Goal: Task Accomplishment & Management: Manage account settings

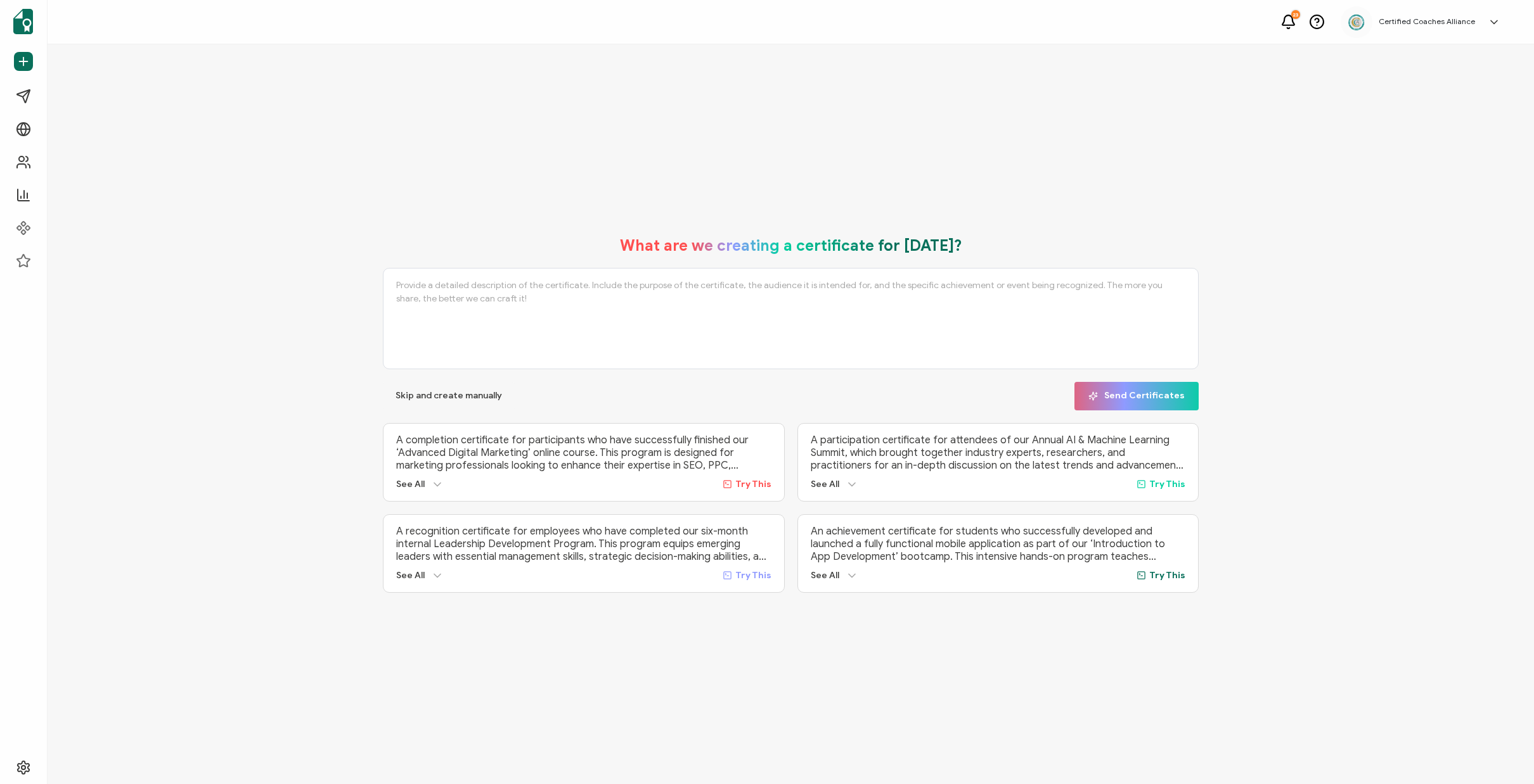
click at [1227, 725] on div "What are we creating a certificate for today? Skip and create manually Send Cer…" at bounding box center [790, 414] width 1487 height 740
click at [49, 162] on span "Recipients" at bounding box center [58, 162] width 41 height 13
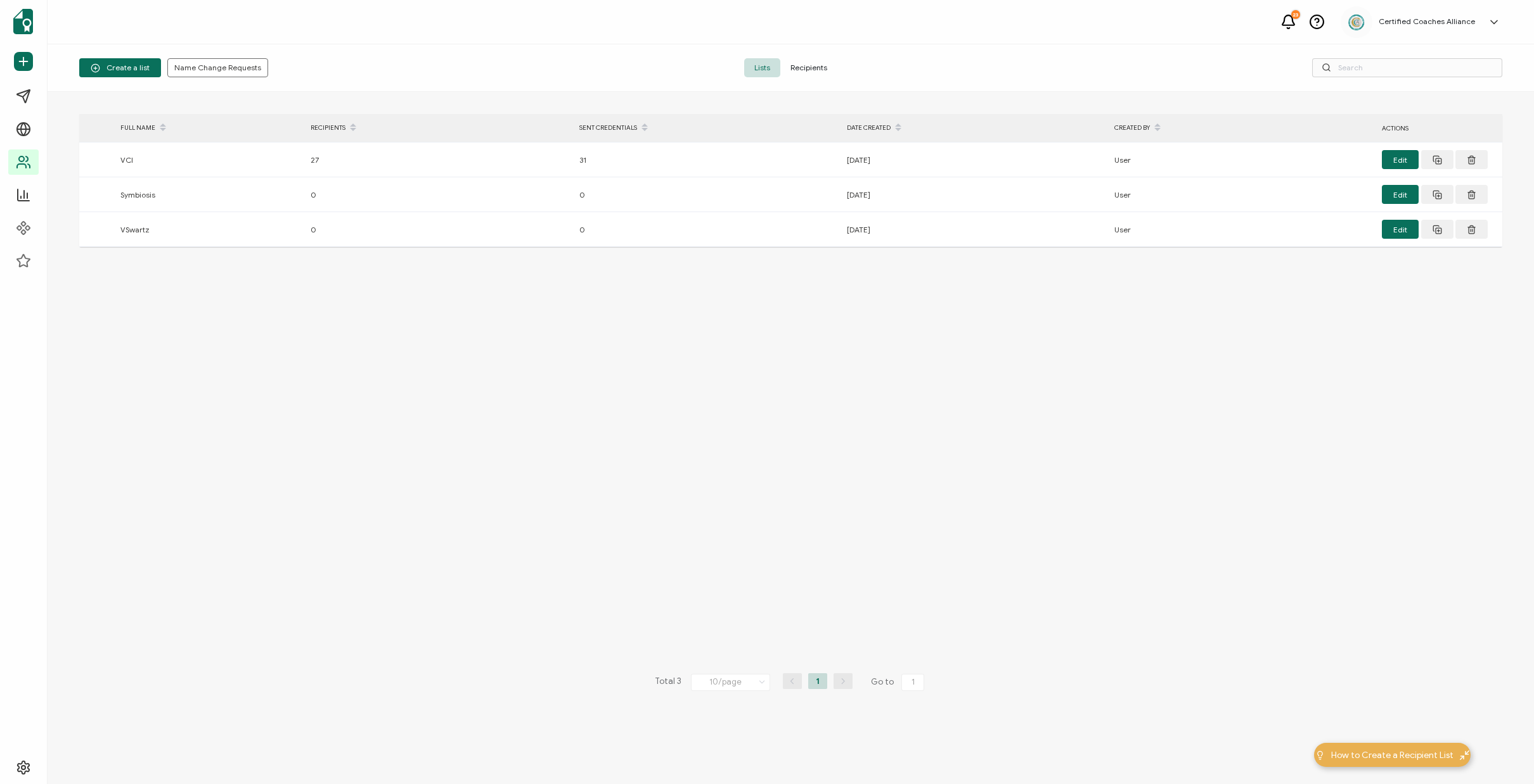
click at [829, 67] on span "Recipients" at bounding box center [808, 68] width 57 height 19
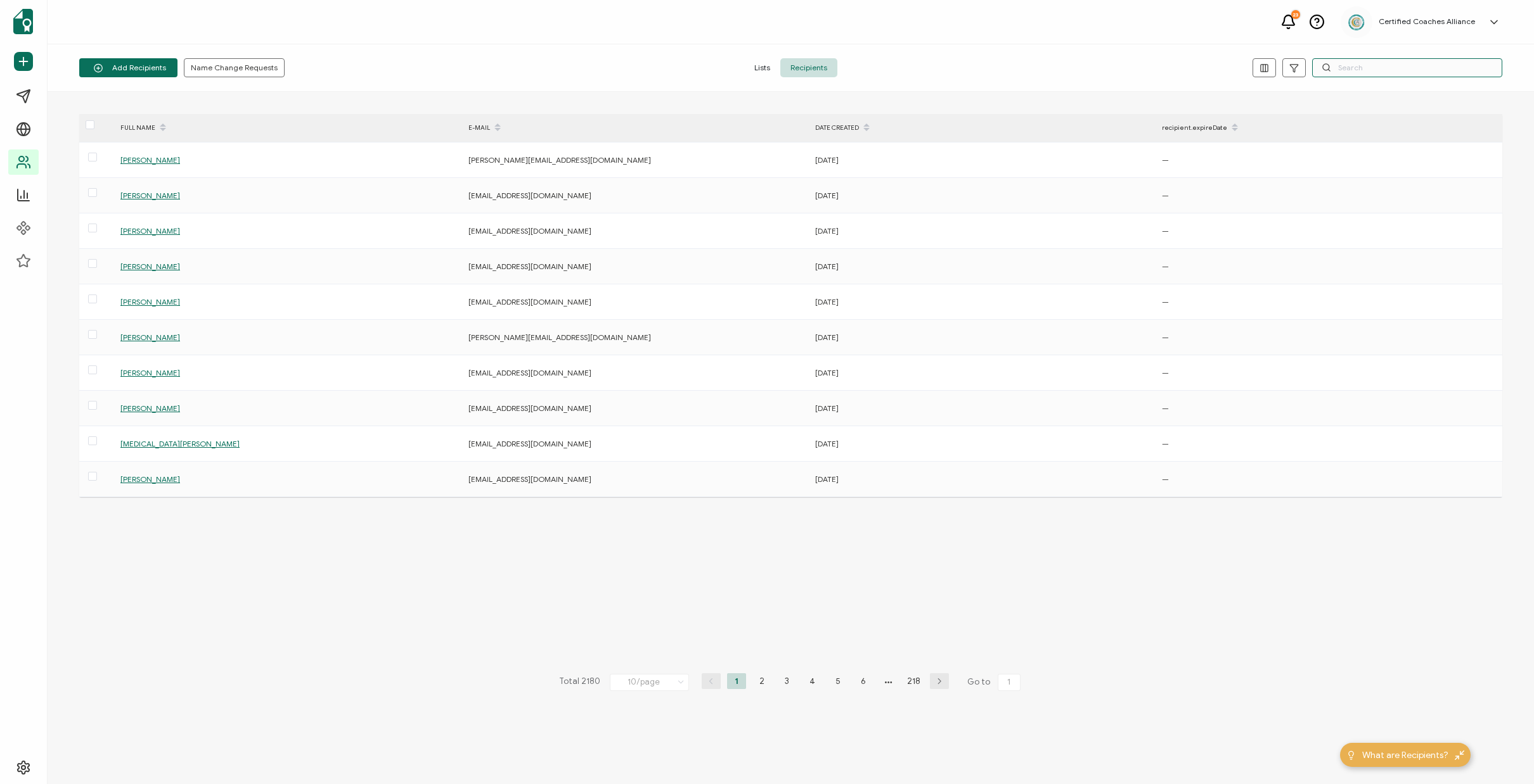
click at [1389, 69] on input "text" at bounding box center [1407, 68] width 190 height 19
paste input "[PERSON_NAME][EMAIL_ADDRESS][DOMAIN_NAME]"
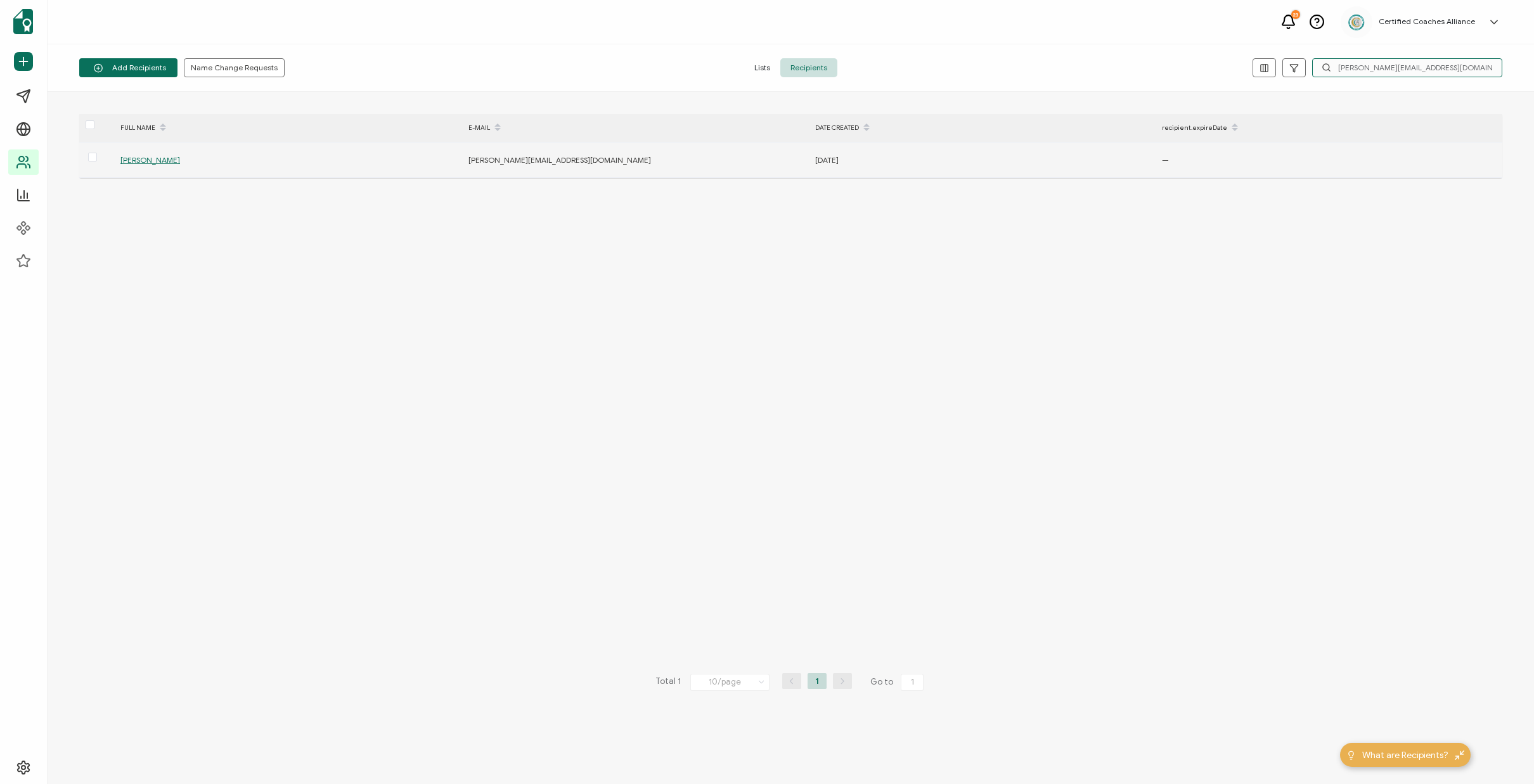
type input "[PERSON_NAME][EMAIL_ADDRESS][DOMAIN_NAME]"
click at [158, 164] on span "[PERSON_NAME]" at bounding box center [150, 160] width 60 height 10
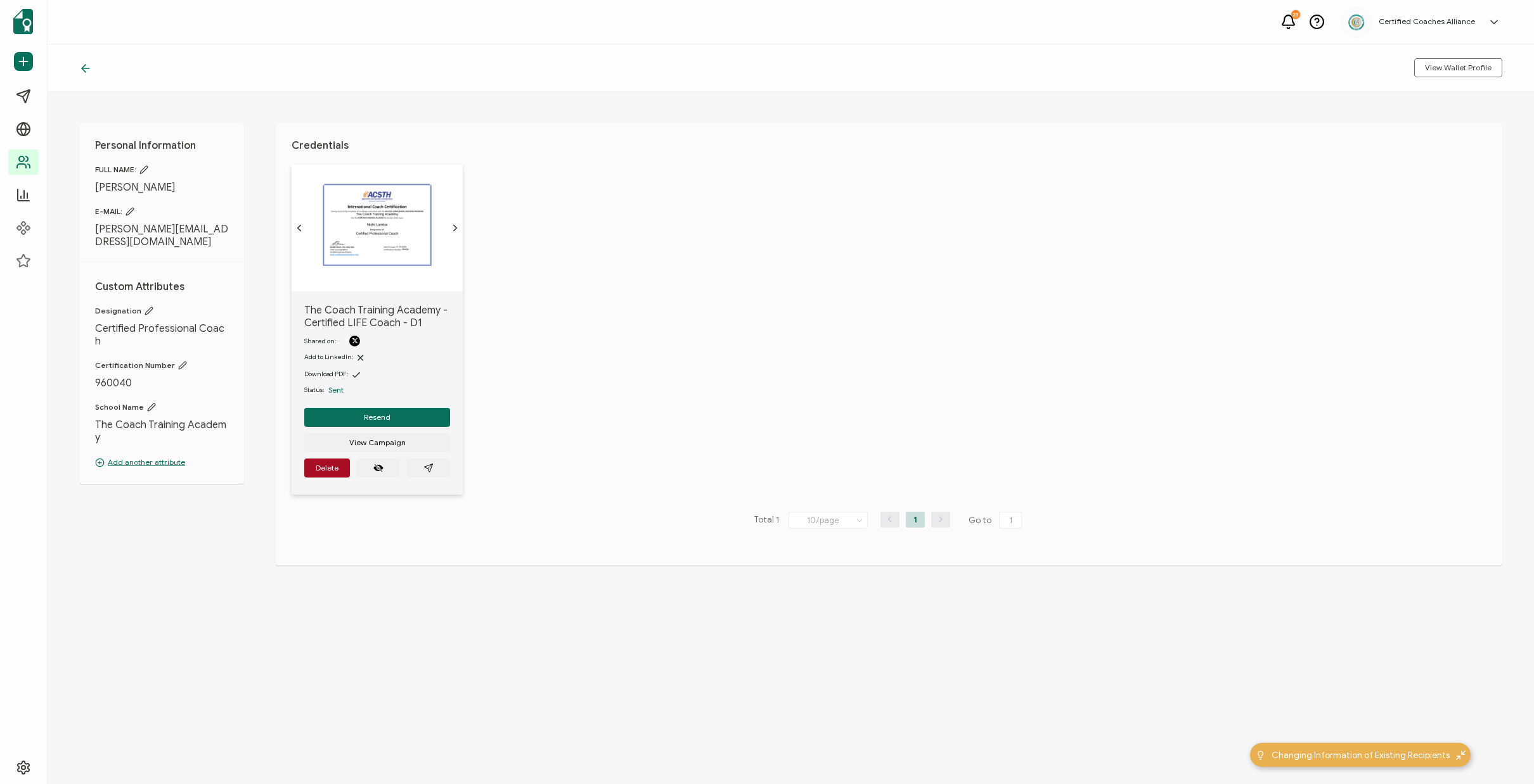
click at [366, 251] on img at bounding box center [377, 224] width 115 height 89
click at [433, 473] on icon "paper plane outline" at bounding box center [428, 468] width 11 height 11
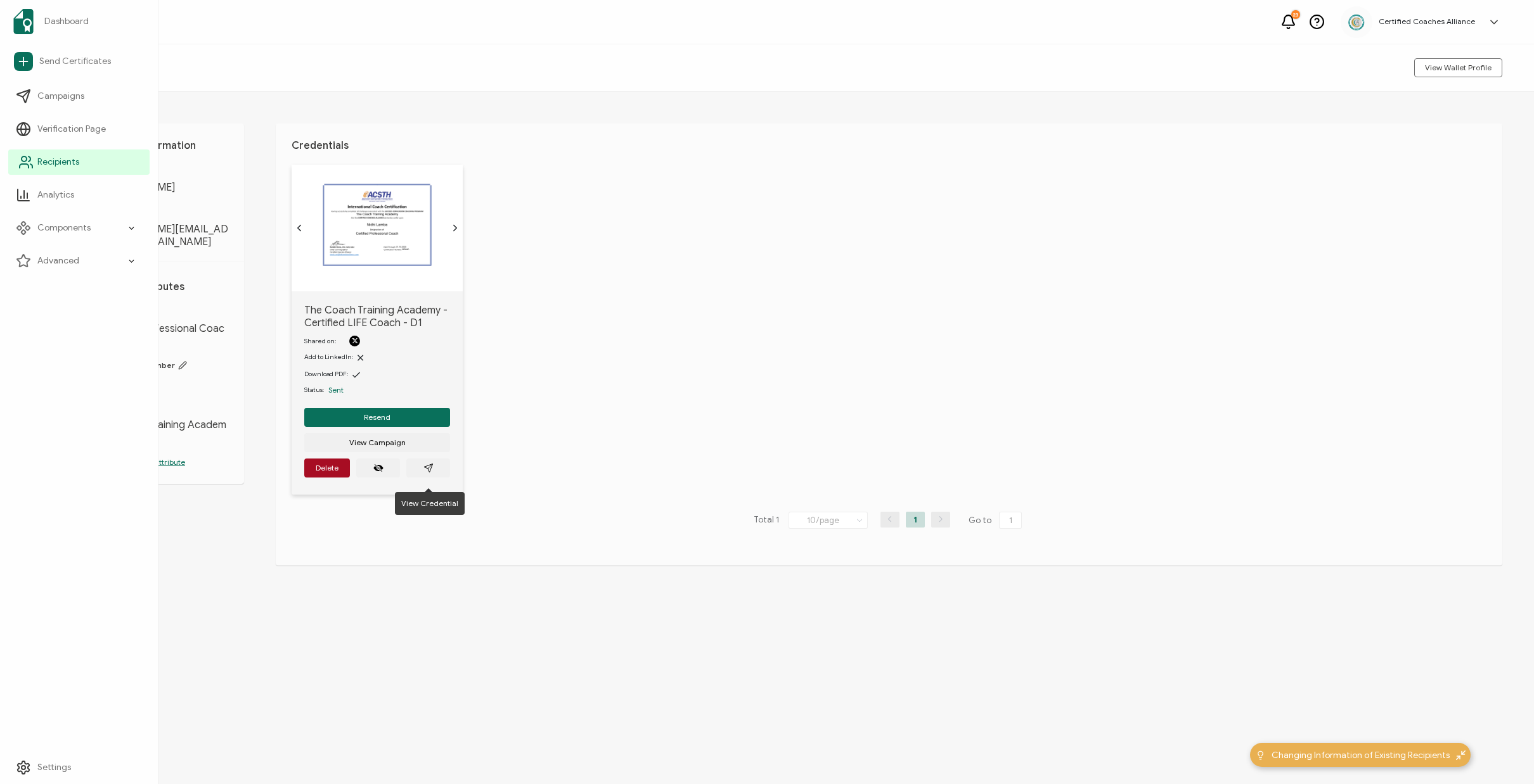
click at [62, 156] on span "Recipients" at bounding box center [58, 162] width 41 height 13
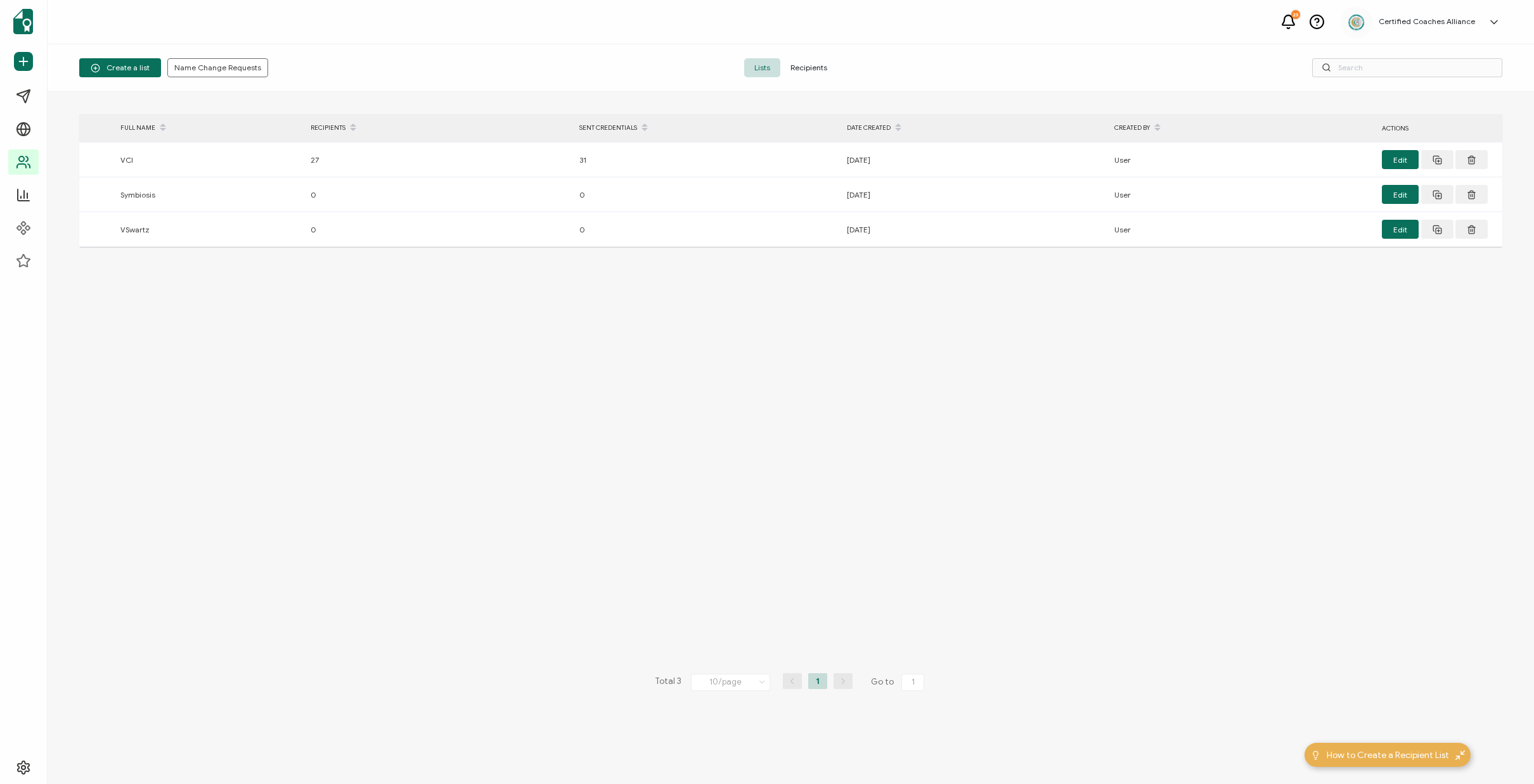
click at [1427, 79] on div "Create a list Name Change Requests Lists Recipients" at bounding box center [790, 67] width 1487 height 47
click at [1402, 65] on input "text" at bounding box center [1407, 68] width 190 height 19
paste input "[EMAIL_ADDRESS][DOMAIN_NAME]"
type input "[EMAIL_ADDRESS][DOMAIN_NAME]"
click at [316, 28] on div "23 Certified Coaches Alliance Randin Brons [EMAIL_ADDRESS][DOMAIN_NAME] ID: 038…" at bounding box center [790, 22] width 1487 height 44
